Goal: Task Accomplishment & Management: Manage account settings

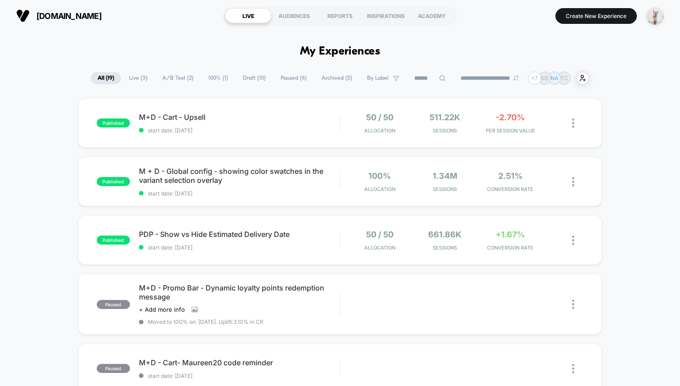
click at [663, 19] on img "button" at bounding box center [655, 16] width 18 height 18
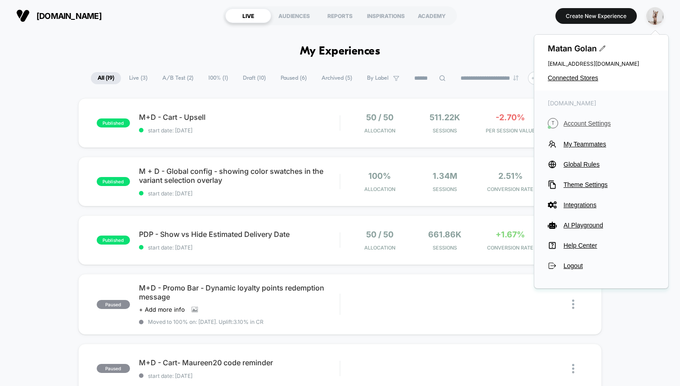
click at [577, 124] on span "Account Settings" at bounding box center [609, 123] width 91 height 7
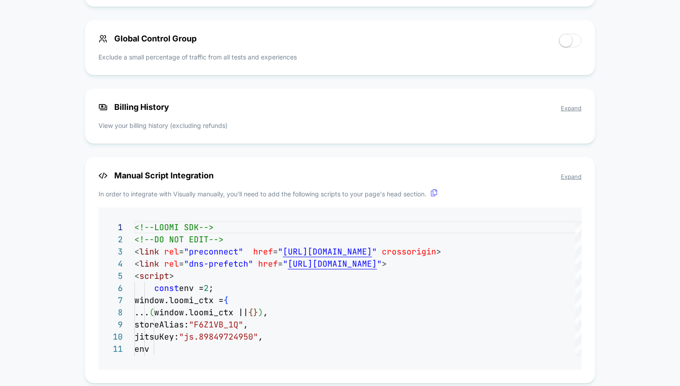
scroll to position [640, 0]
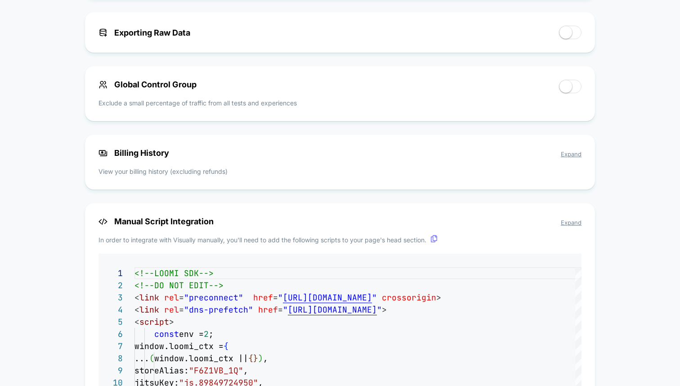
click at [561, 156] on span "Billing History Expand" at bounding box center [340, 152] width 483 height 9
click at [562, 156] on span "Expand" at bounding box center [571, 153] width 21 height 7
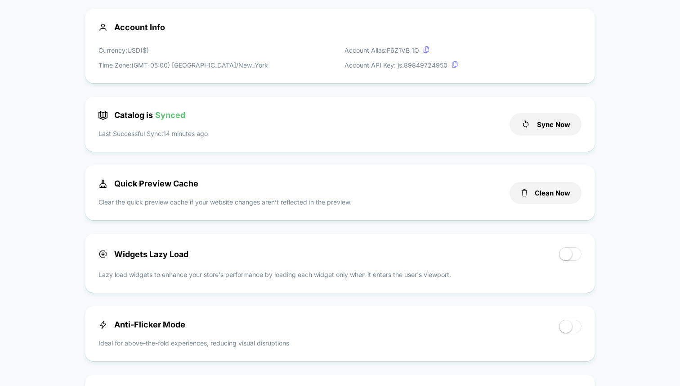
scroll to position [0, 0]
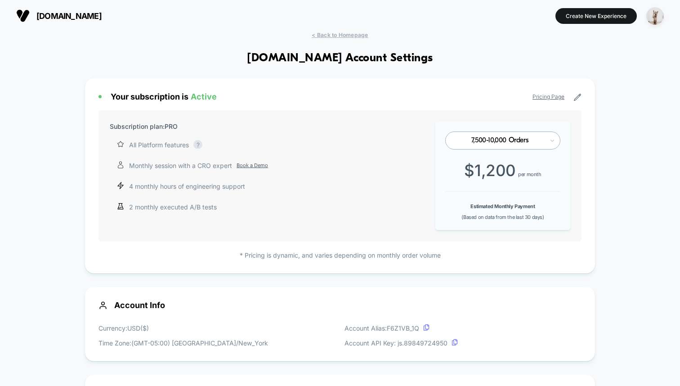
click at [222, 175] on div "All Platform features Complete access to our AI-powered visual editor, includin…" at bounding box center [193, 176] width 152 height 72
